Goal: Transaction & Acquisition: Purchase product/service

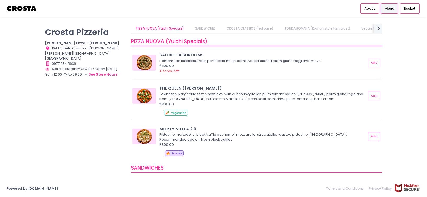
click at [187, 51] on div "[PERSON_NAME] SHROOMS Homemade [PERSON_NAME], fresh portobello mushrooms, [PERS…" at bounding box center [256, 65] width 251 height 30
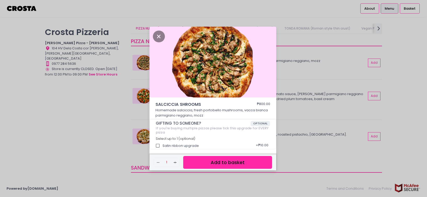
click at [160, 30] on img at bounding box center [212, 62] width 127 height 71
click at [160, 32] on icon "Close" at bounding box center [159, 37] width 12 height 12
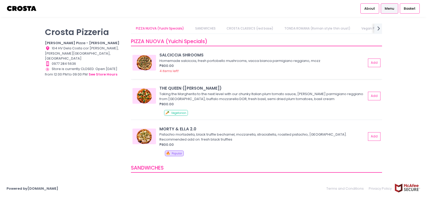
click at [174, 62] on div "Homemade salciccia, fresh portobello mushrooms, vacca bianca parmigiano reggian…" at bounding box center [261, 60] width 205 height 5
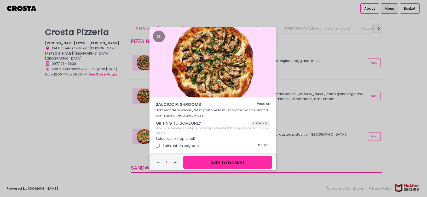
click at [157, 29] on img at bounding box center [212, 62] width 127 height 71
click at [155, 34] on icon "Close" at bounding box center [159, 37] width 12 height 12
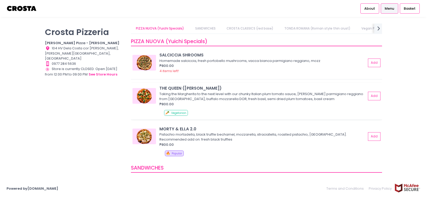
click at [170, 88] on div "THE QUEEN ([PERSON_NAME])" at bounding box center [262, 88] width 207 height 6
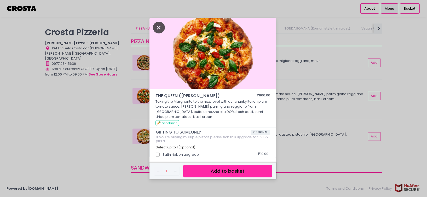
click at [157, 28] on icon "Close" at bounding box center [159, 28] width 12 height 12
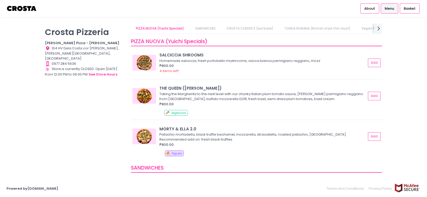
click at [139, 138] on img at bounding box center [144, 137] width 24 height 16
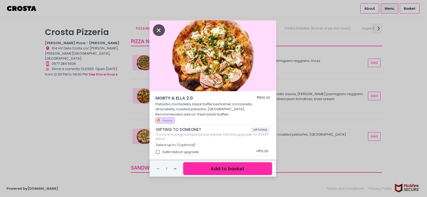
click at [153, 32] on icon "Close" at bounding box center [159, 30] width 12 height 12
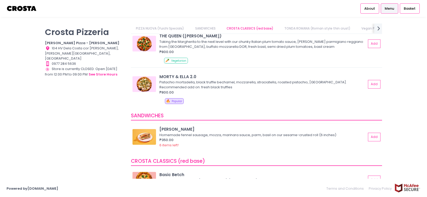
scroll to position [78, 0]
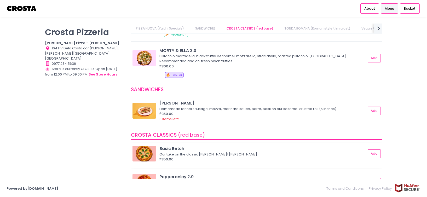
click at [181, 149] on div "Basic Betch" at bounding box center [262, 149] width 207 height 6
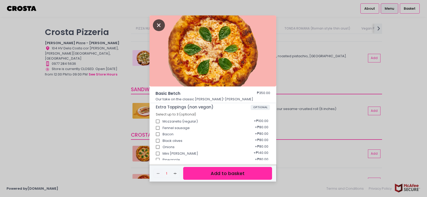
click at [157, 25] on icon "Close" at bounding box center [159, 25] width 12 height 12
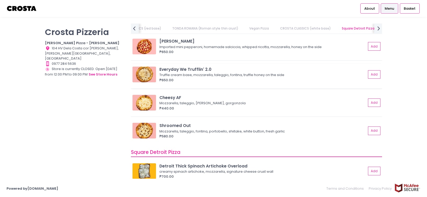
scroll to position [470, 0]
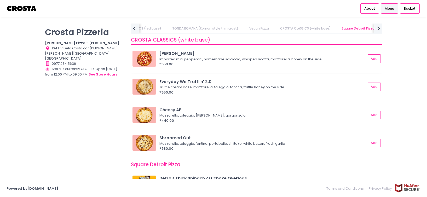
click at [148, 60] on img at bounding box center [144, 59] width 24 height 16
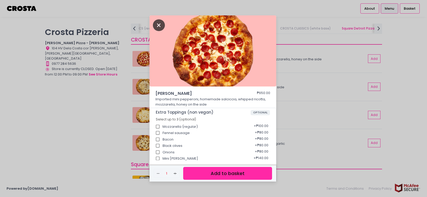
drag, startPoint x: 157, startPoint y: 26, endPoint x: 160, endPoint y: 23, distance: 4.6
click at [160, 23] on icon "Close" at bounding box center [159, 25] width 12 height 12
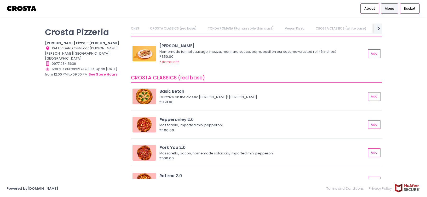
scroll to position [0, 0]
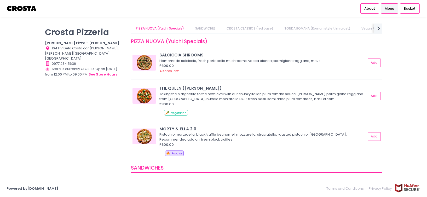
click at [106, 72] on button "see store hours" at bounding box center [102, 75] width 29 height 6
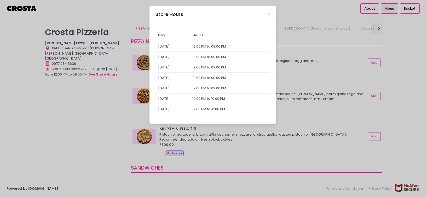
click at [269, 16] on icon "Close" at bounding box center [269, 15] width 3 height 4
